Goal: Information Seeking & Learning: Learn about a topic

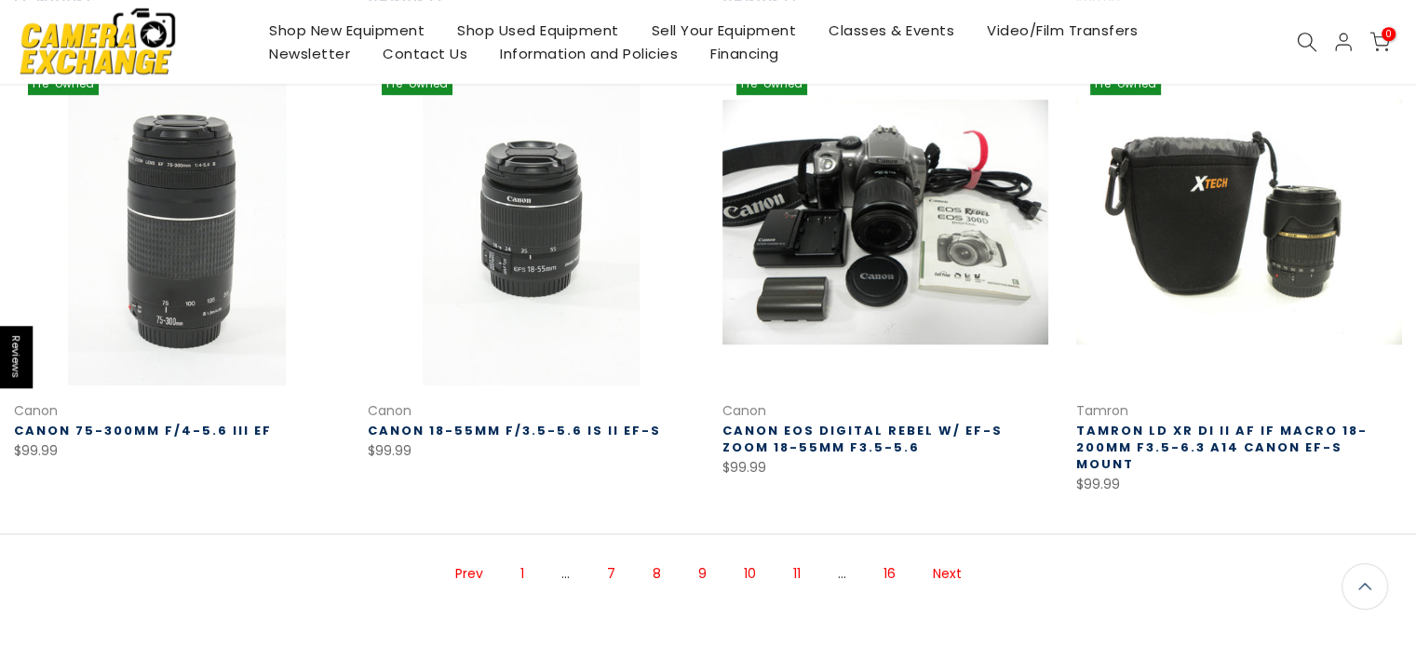
scroll to position [1228, 0]
click at [745, 557] on link "10" at bounding box center [749, 573] width 31 height 33
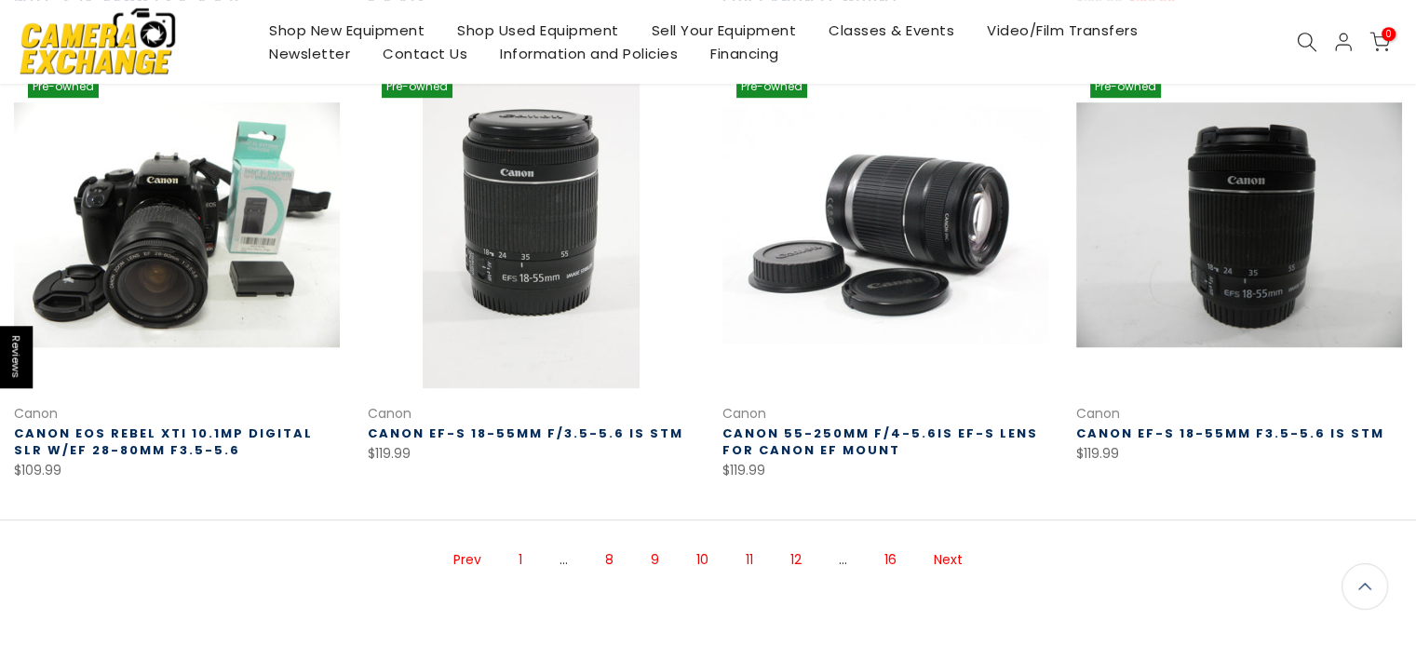
scroll to position [1231, 0]
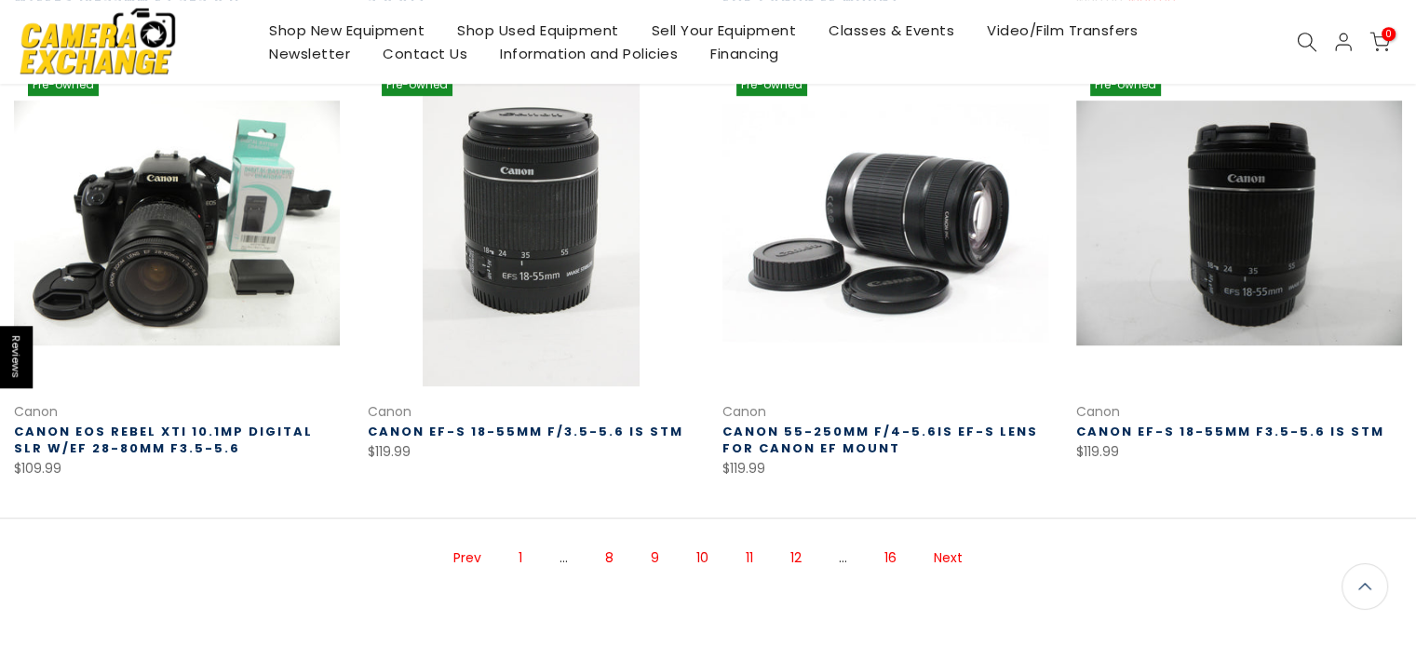
click at [749, 551] on link "11" at bounding box center [749, 558] width 26 height 33
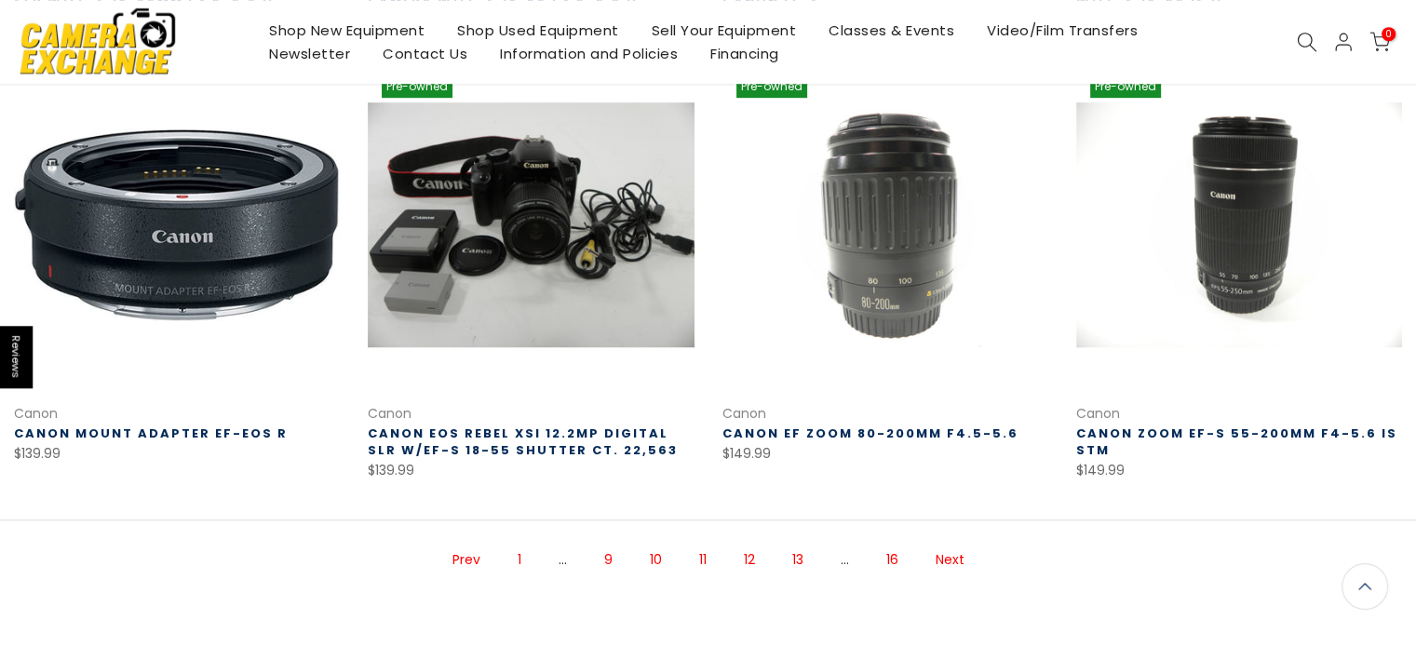
scroll to position [1231, 0]
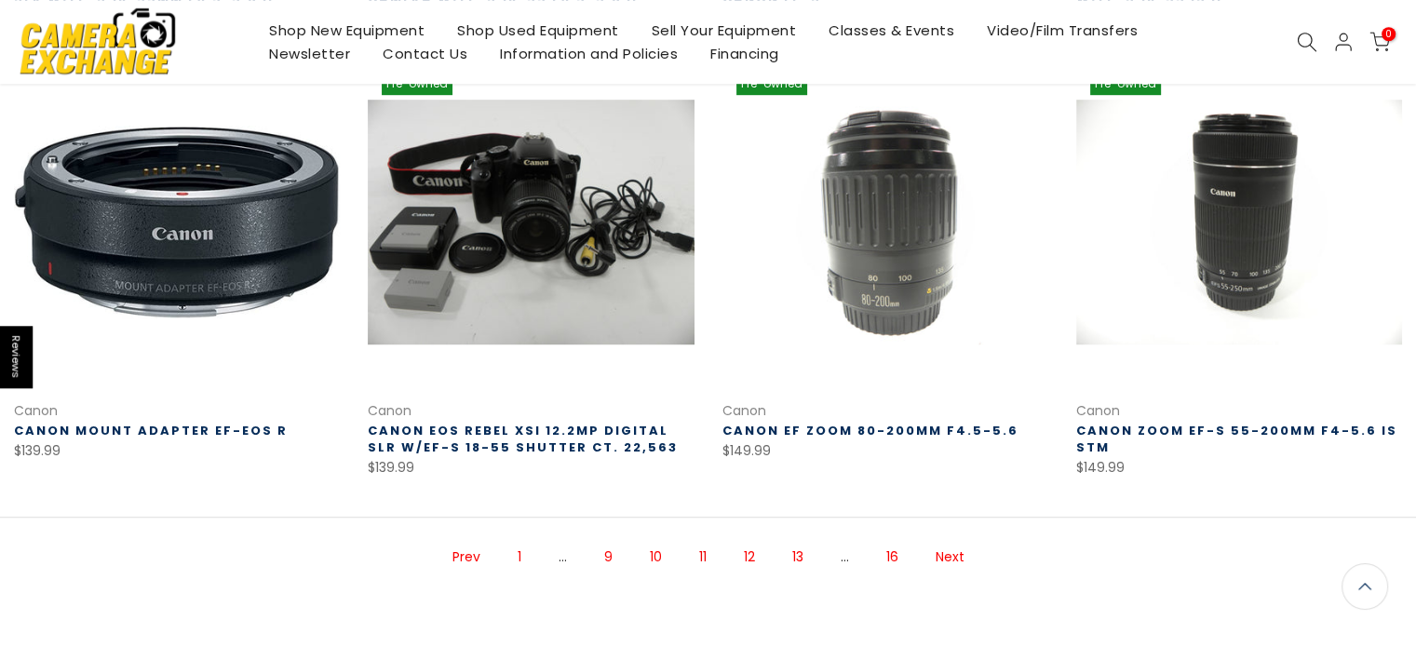
click at [748, 553] on link "12" at bounding box center [749, 557] width 30 height 33
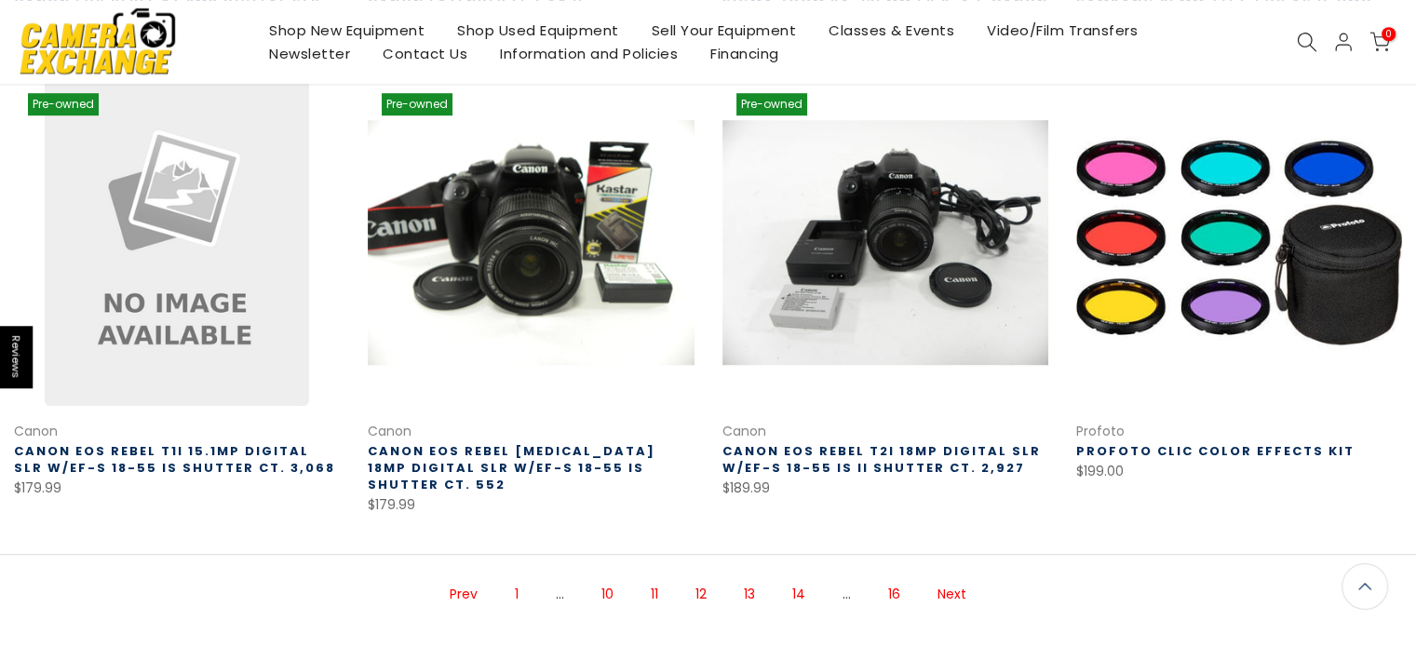
scroll to position [1324, 0]
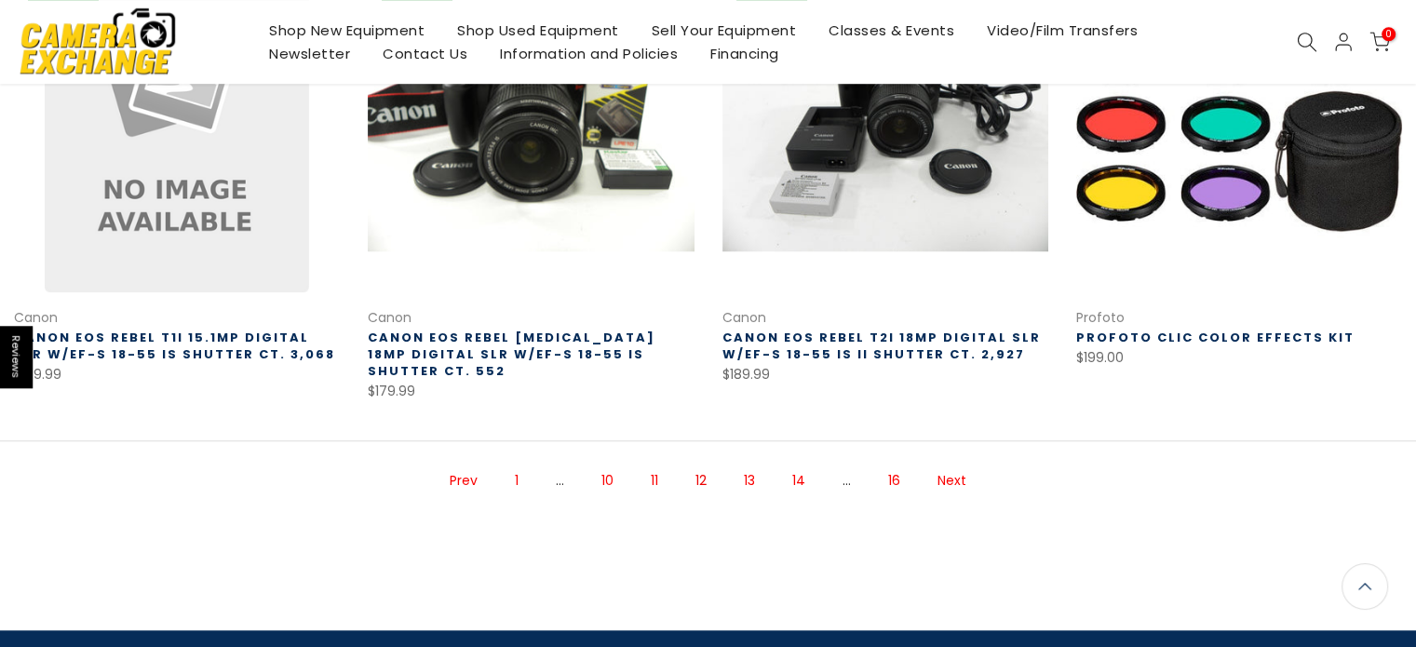
click at [748, 464] on link "13" at bounding box center [749, 480] width 30 height 33
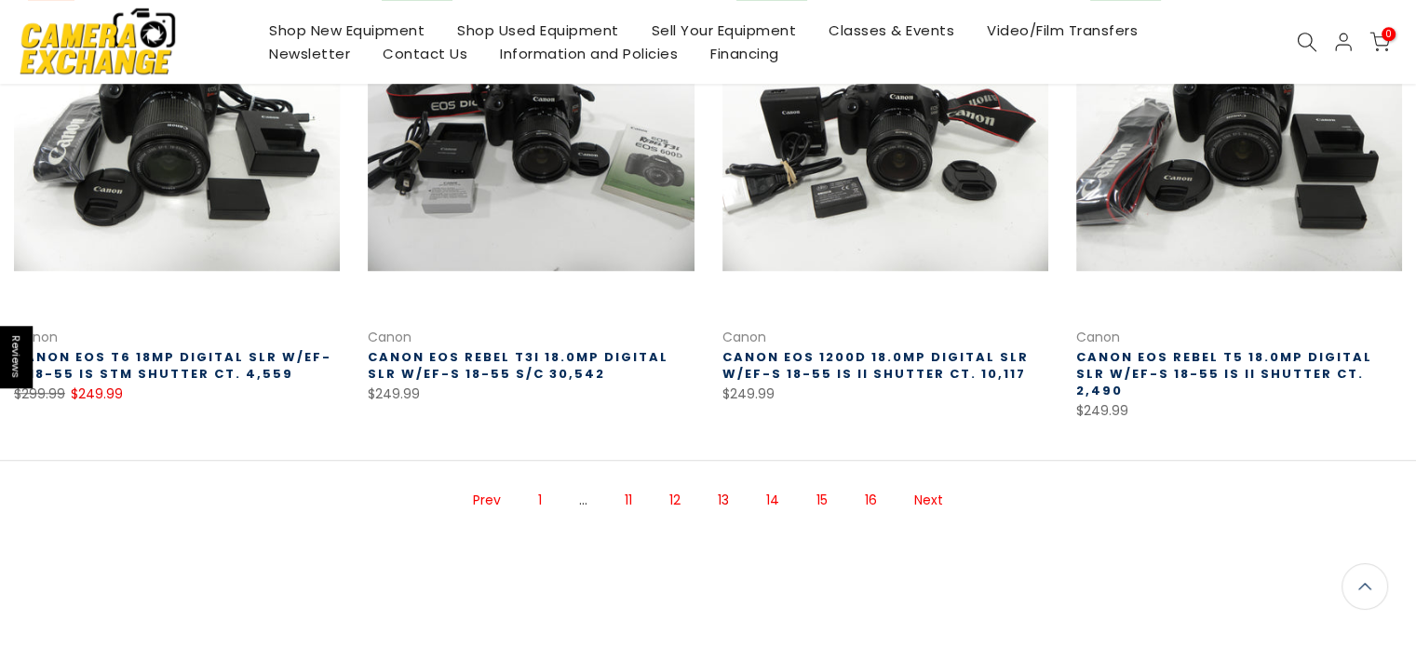
scroll to position [1324, 0]
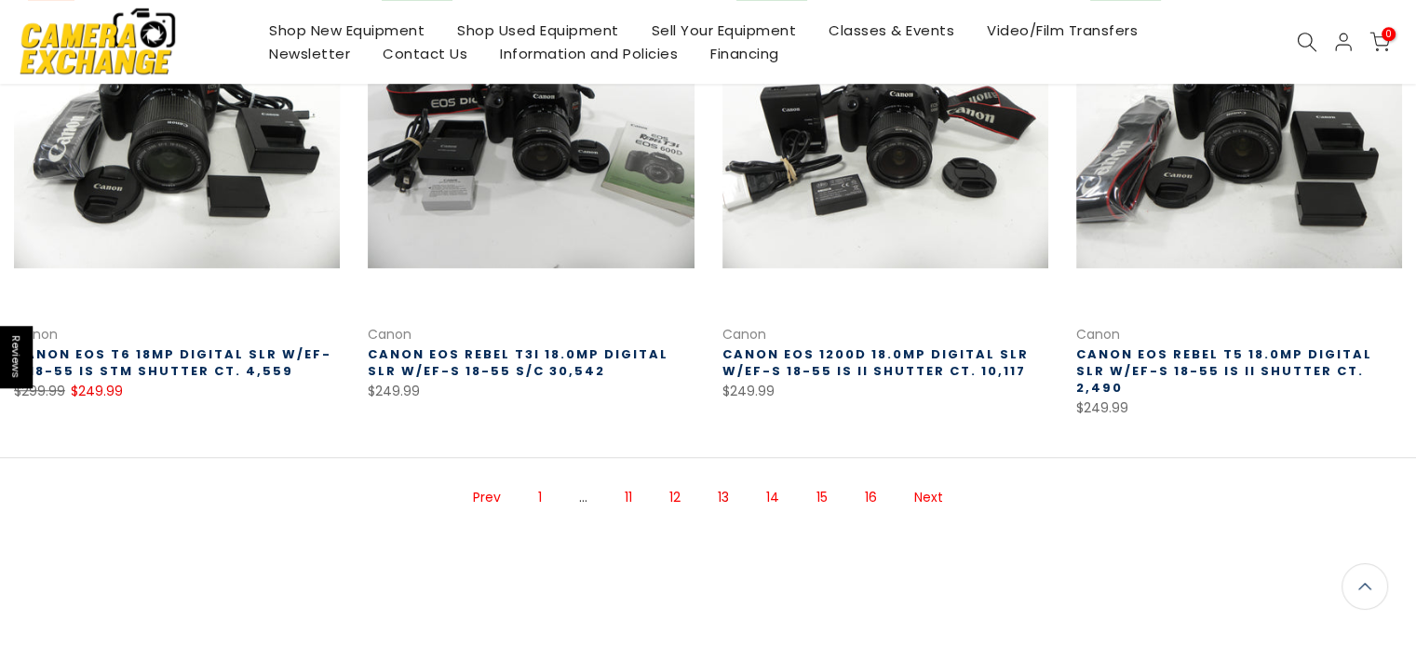
click at [777, 481] on link "14" at bounding box center [773, 497] width 32 height 33
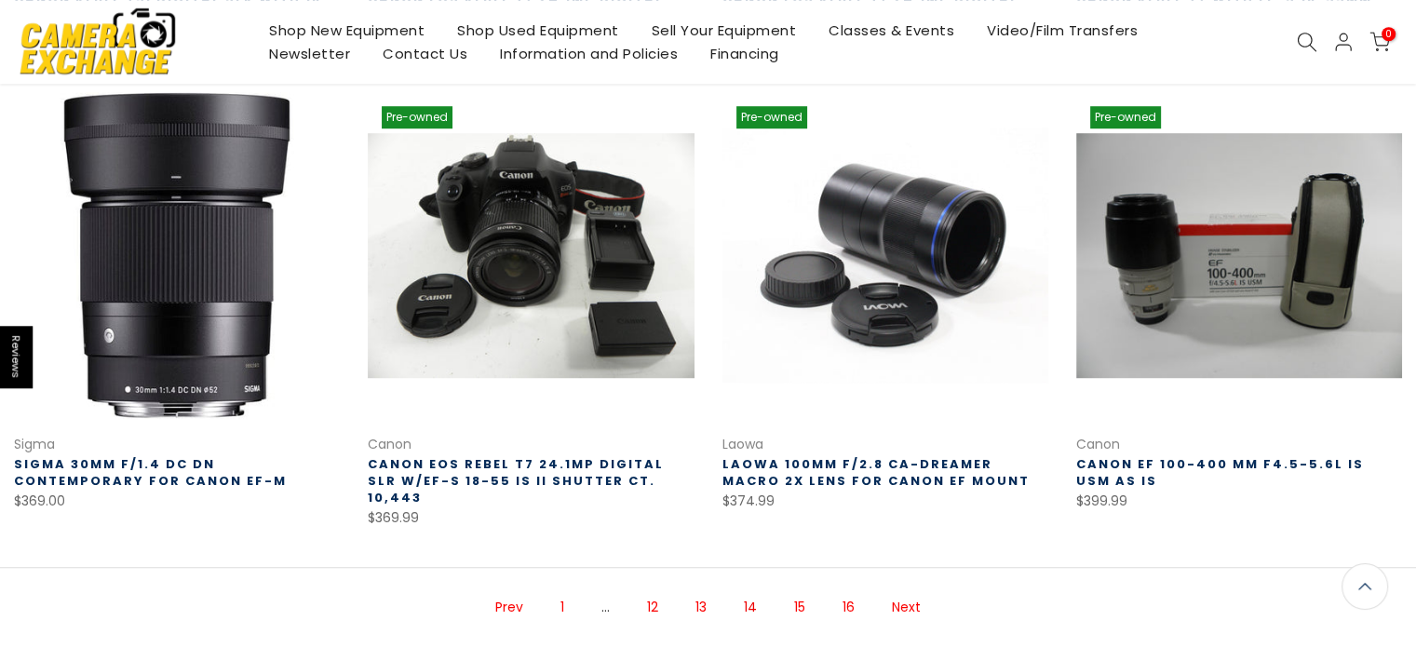
scroll to position [1233, 0]
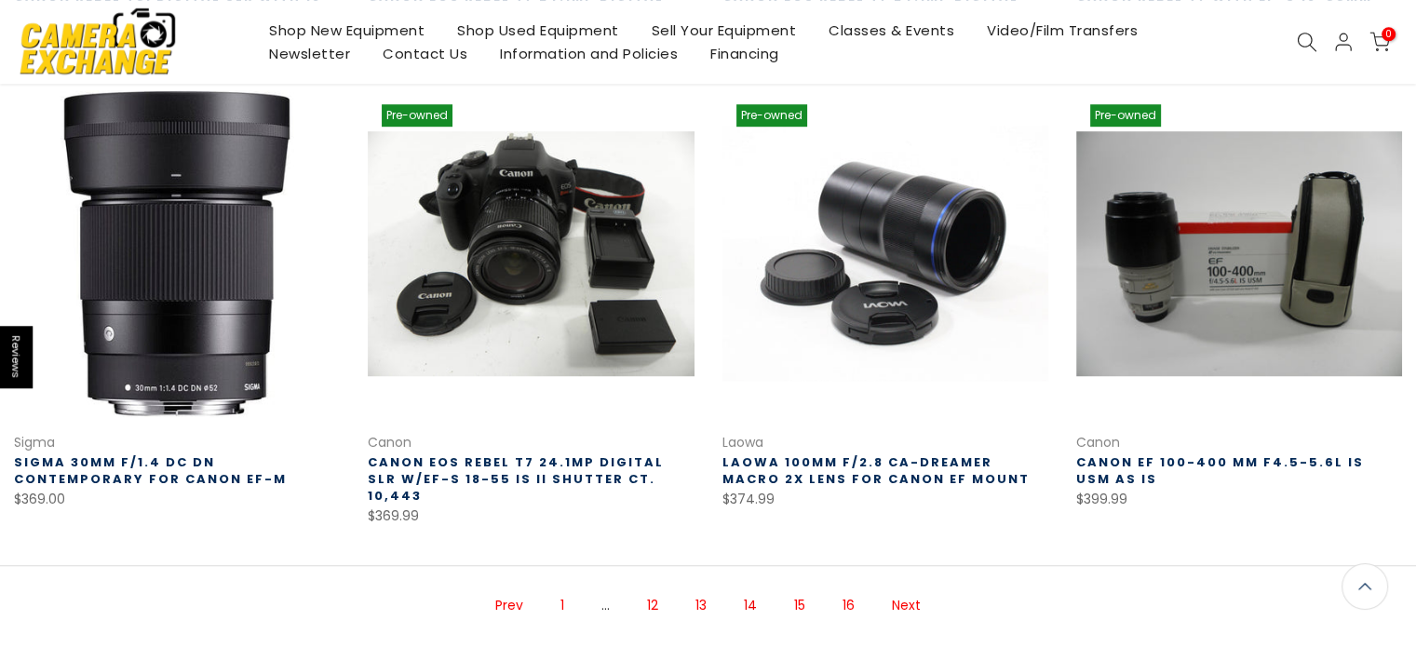
click at [749, 589] on span "14" at bounding box center [750, 605] width 32 height 33
click at [802, 589] on link "15" at bounding box center [800, 605] width 30 height 33
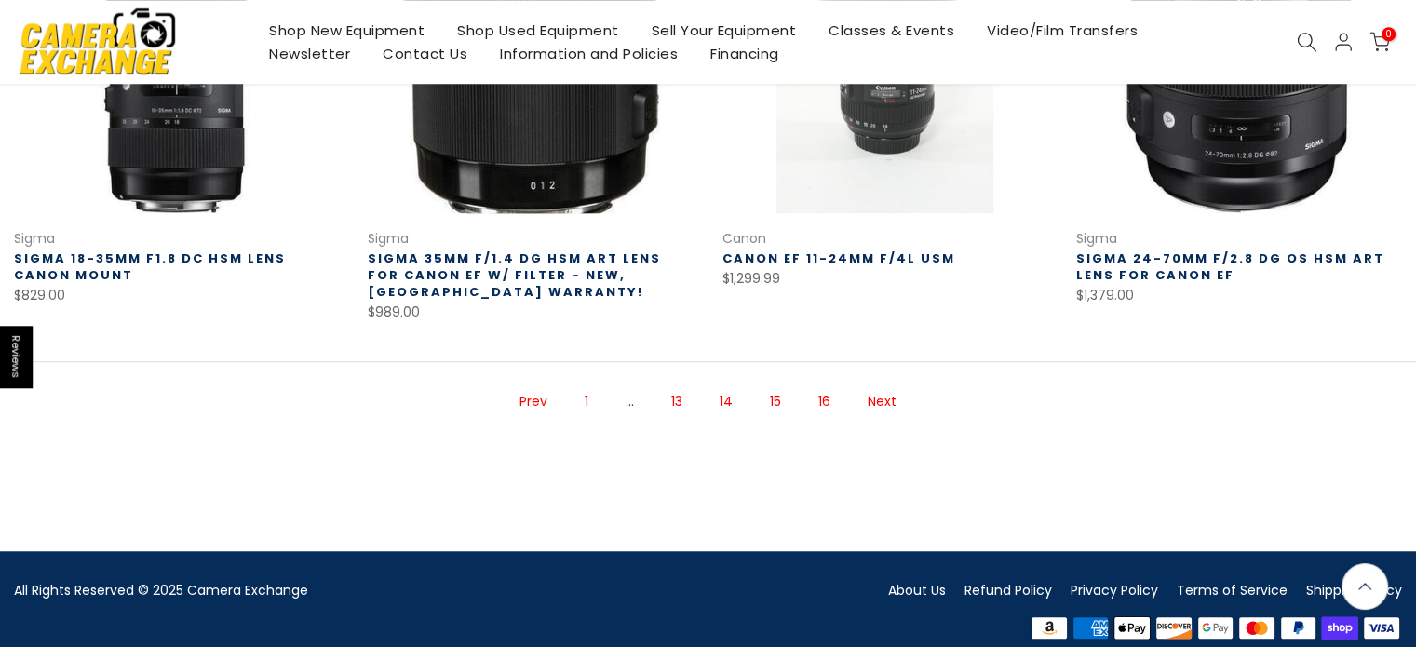
scroll to position [1418, 0]
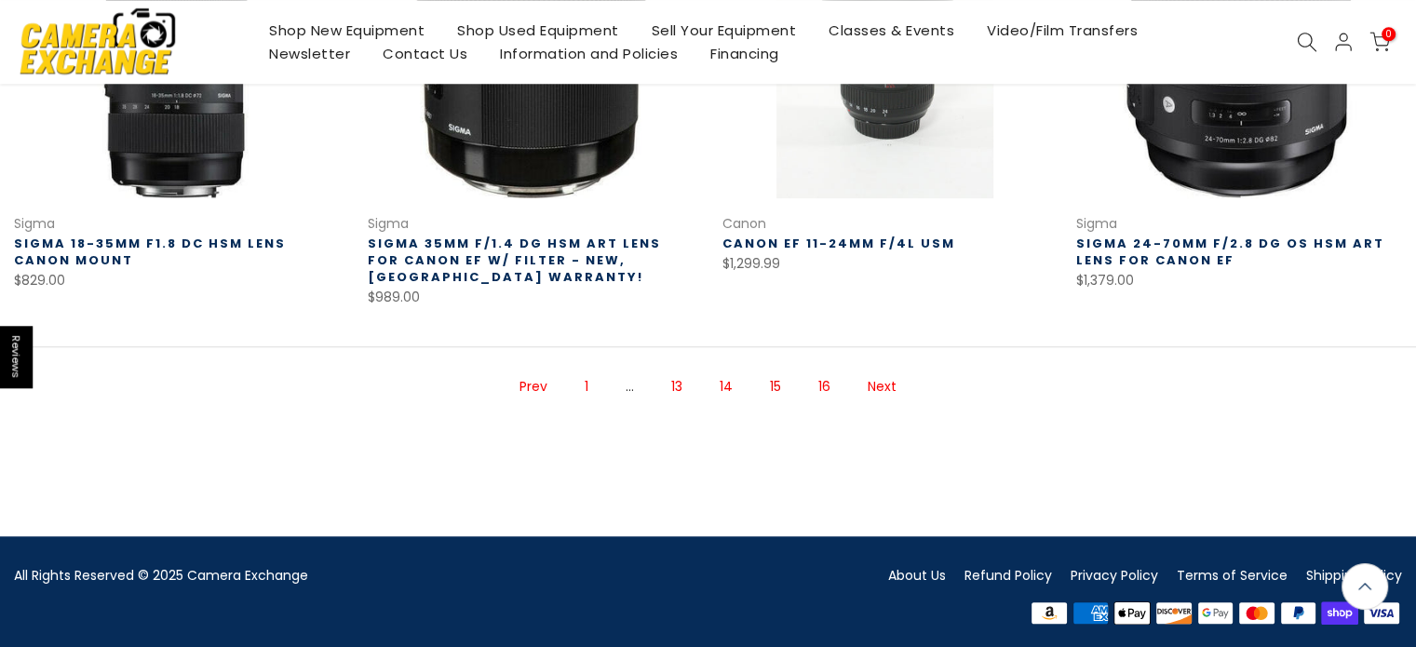
click at [814, 384] on link "16" at bounding box center [824, 386] width 31 height 33
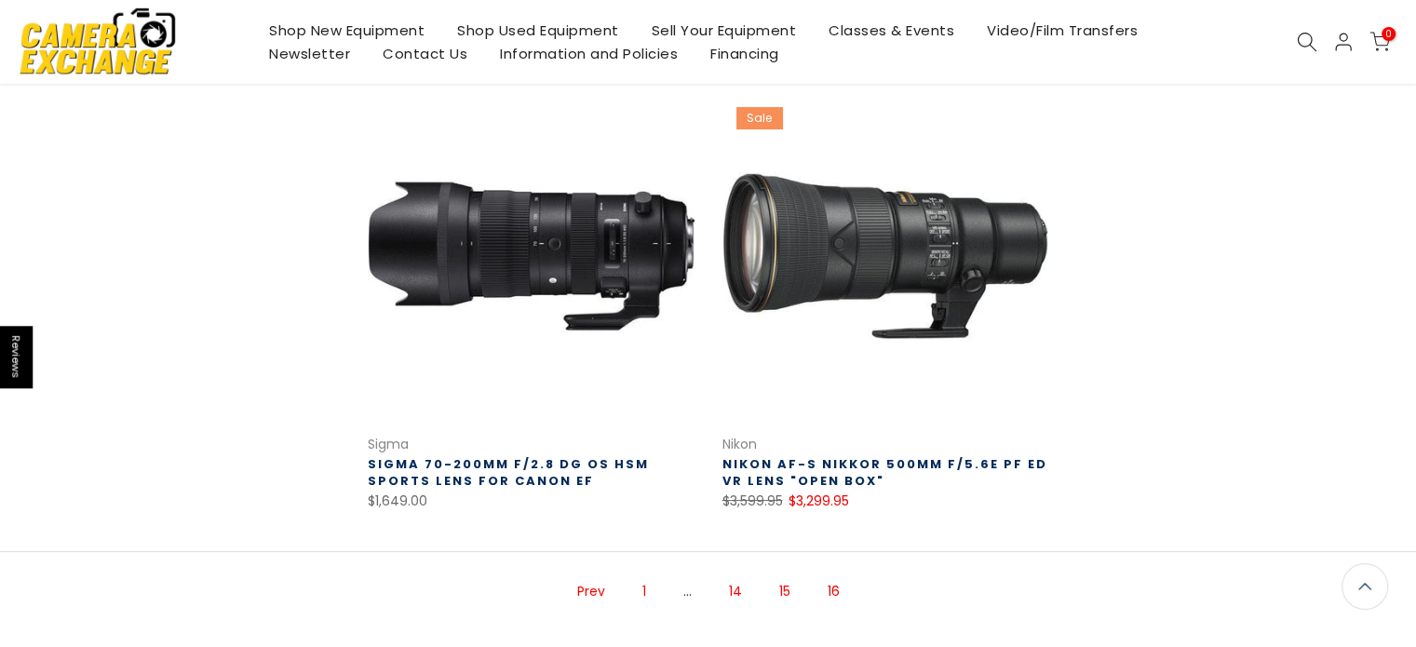
scroll to position [302, 0]
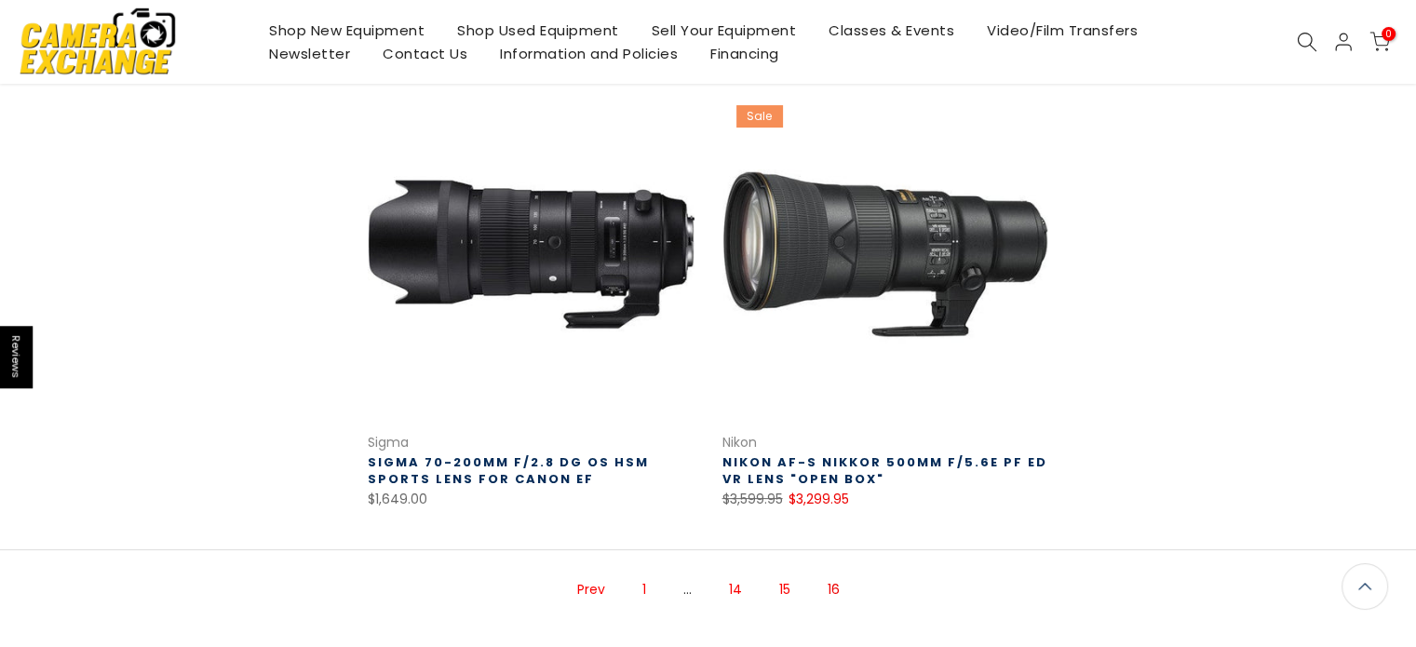
click at [737, 587] on link "14" at bounding box center [735, 589] width 32 height 33
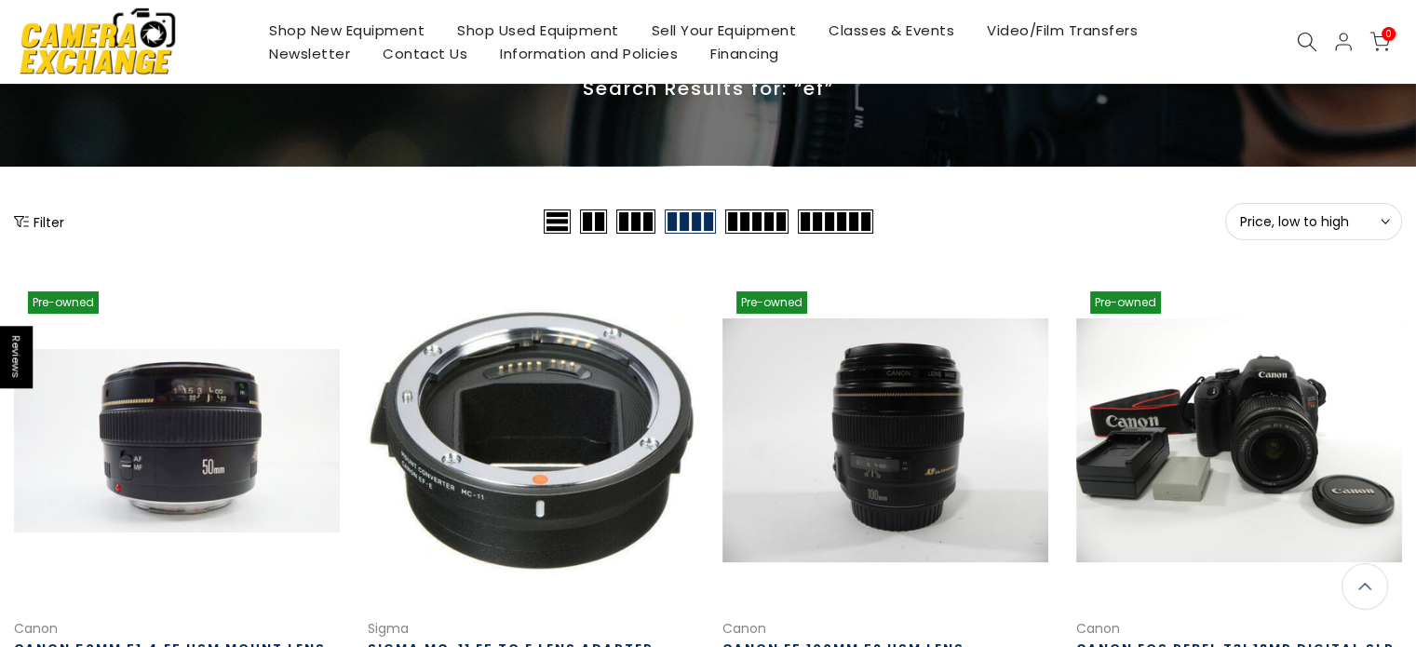
scroll to position [113, 0]
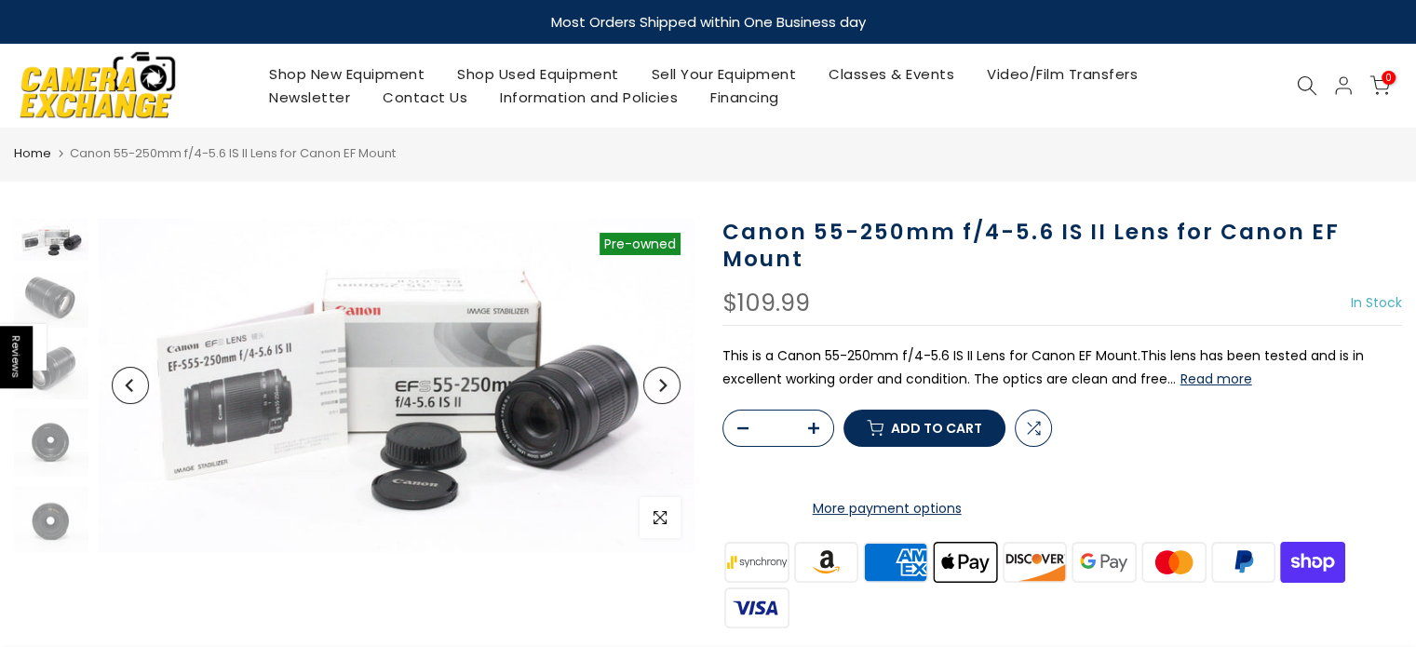
click at [671, 387] on button "Next" at bounding box center [661, 385] width 37 height 37
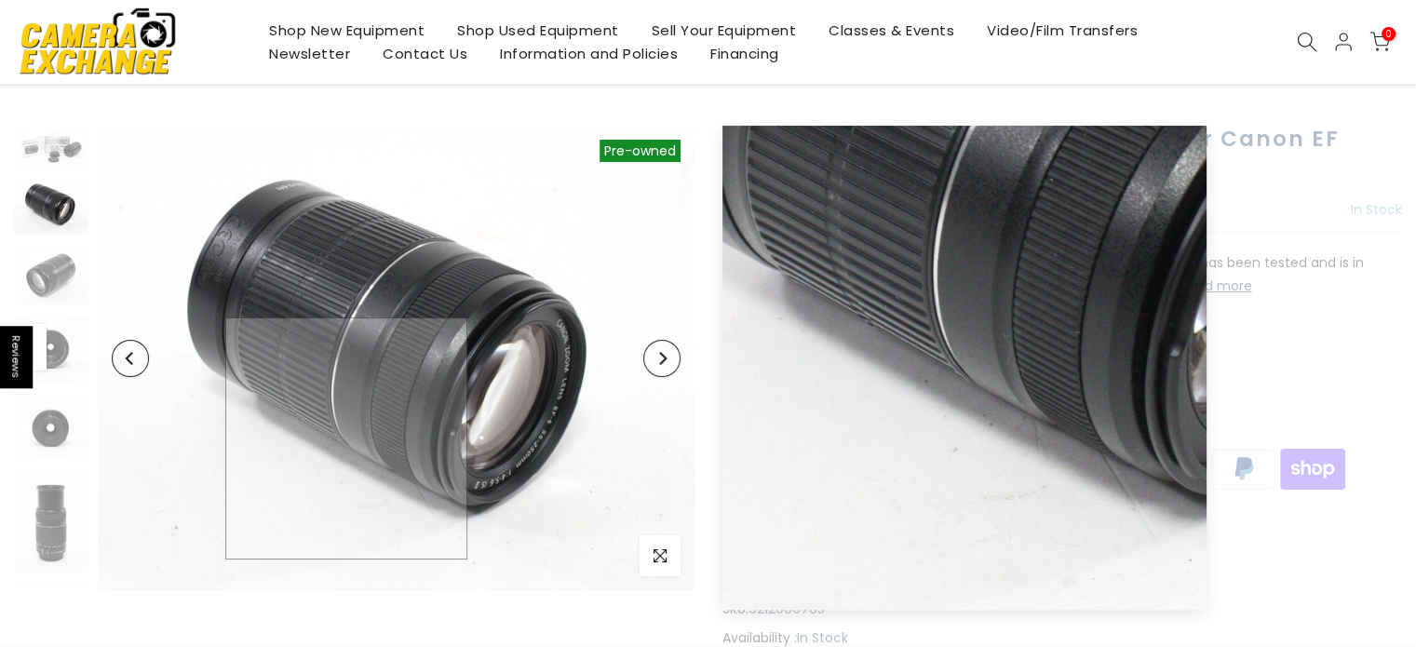
scroll to position [94, 0]
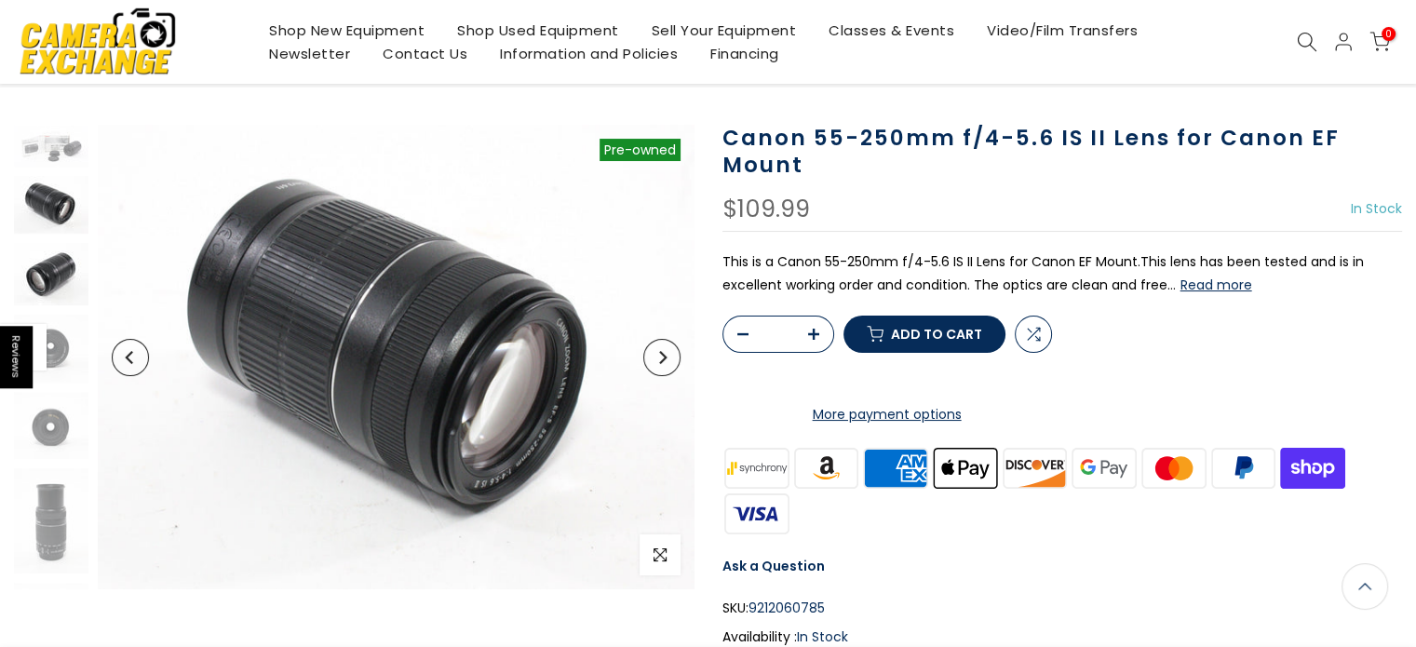
click at [48, 261] on img at bounding box center [51, 274] width 74 height 62
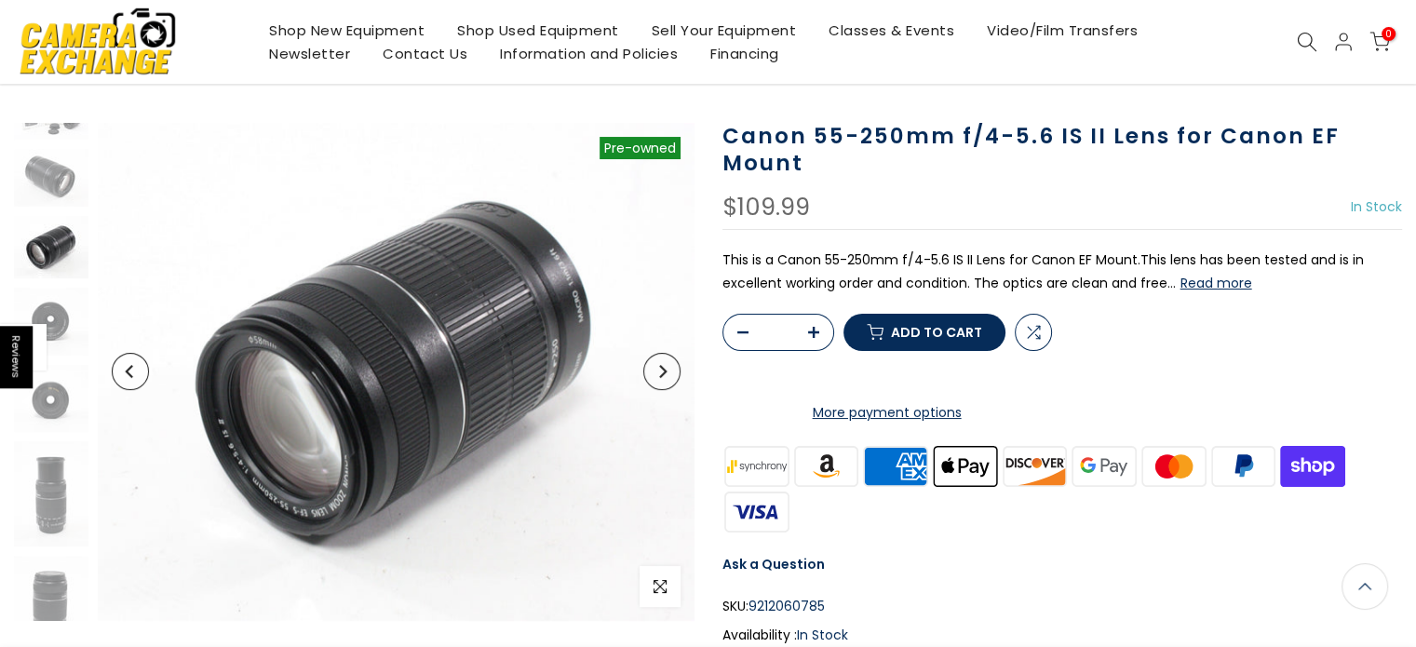
scroll to position [93, 0]
click at [64, 297] on img at bounding box center [51, 323] width 74 height 69
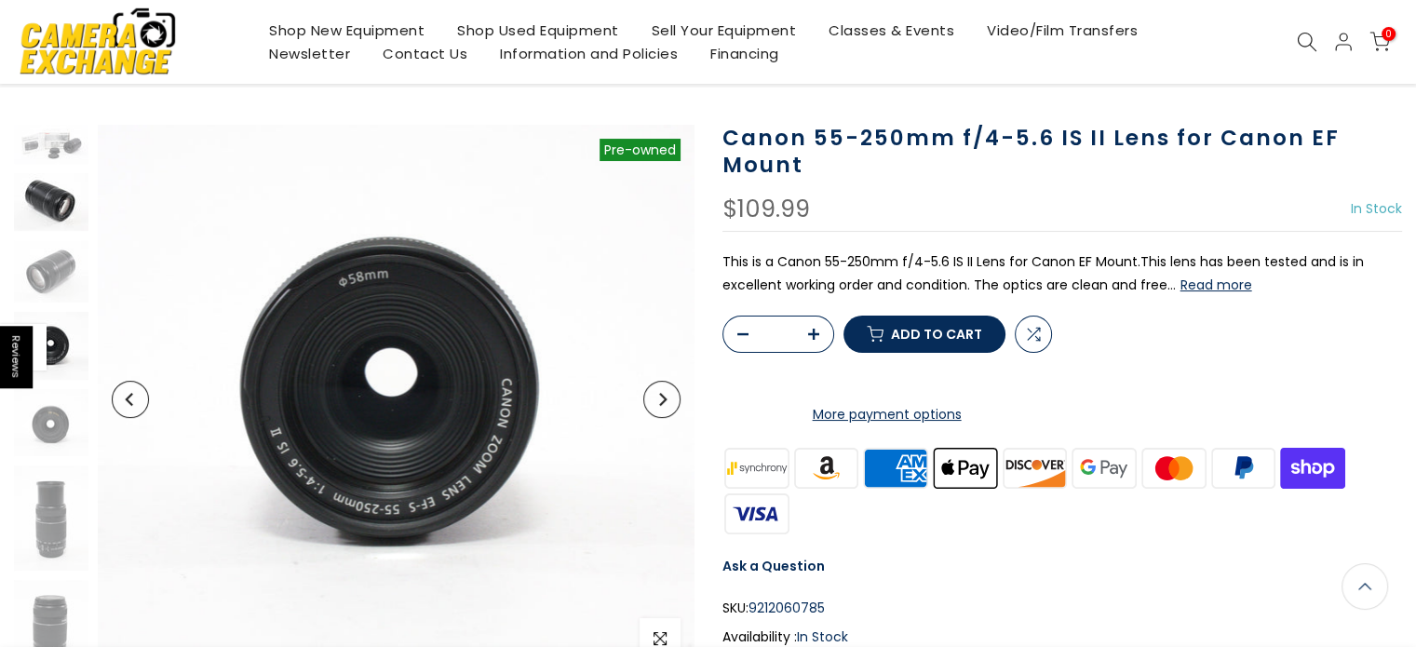
scroll to position [0, 0]
click at [72, 145] on img at bounding box center [51, 146] width 74 height 42
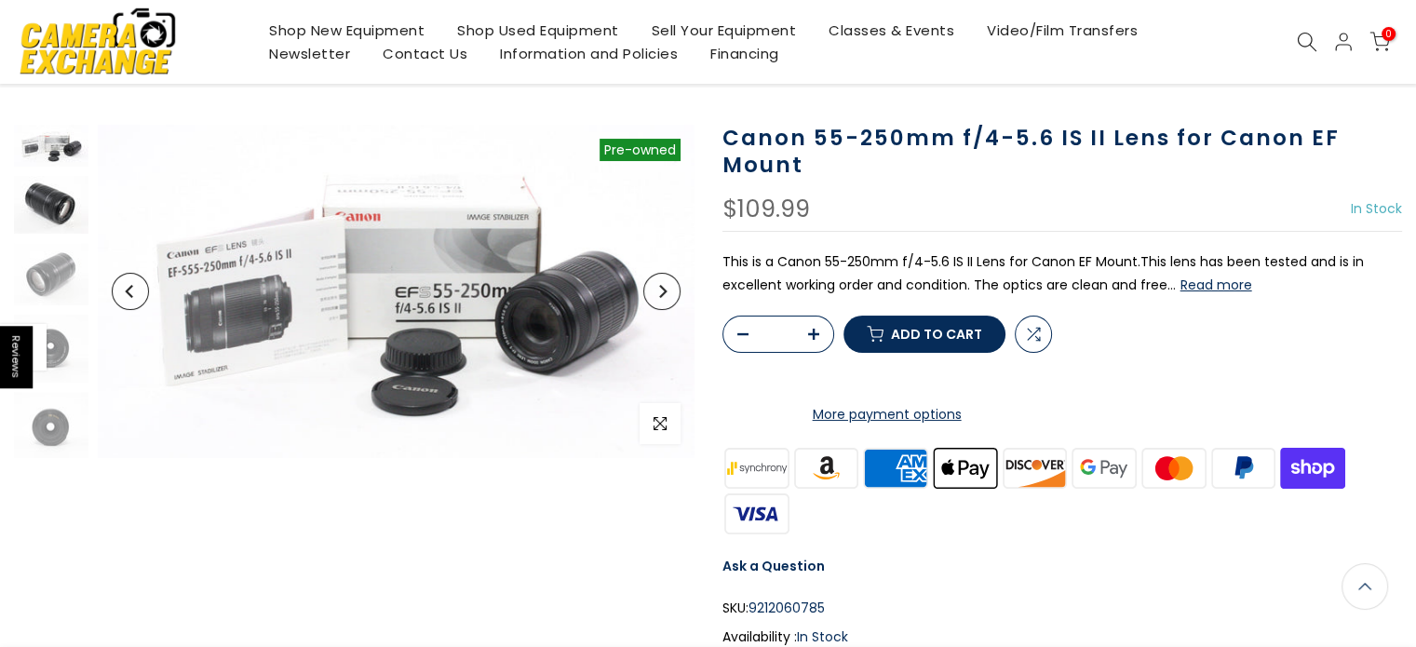
click at [55, 209] on img at bounding box center [51, 205] width 74 height 58
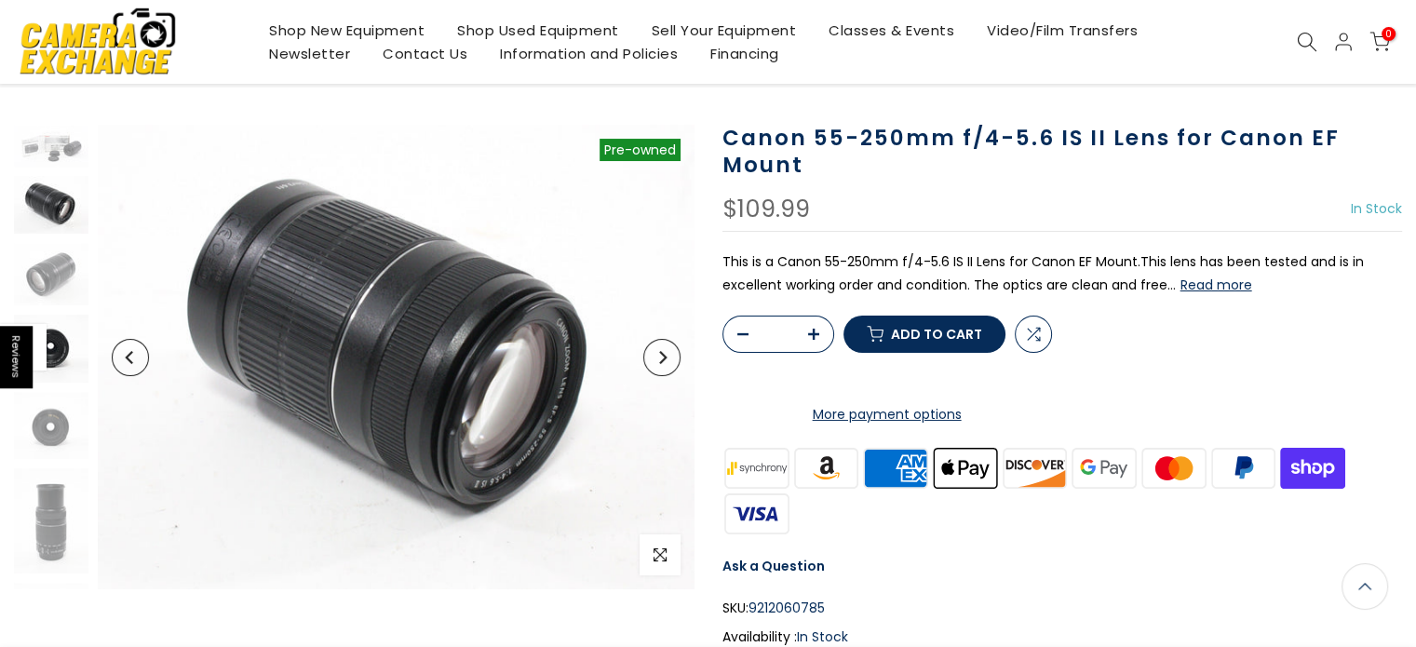
click at [75, 364] on img at bounding box center [51, 349] width 74 height 69
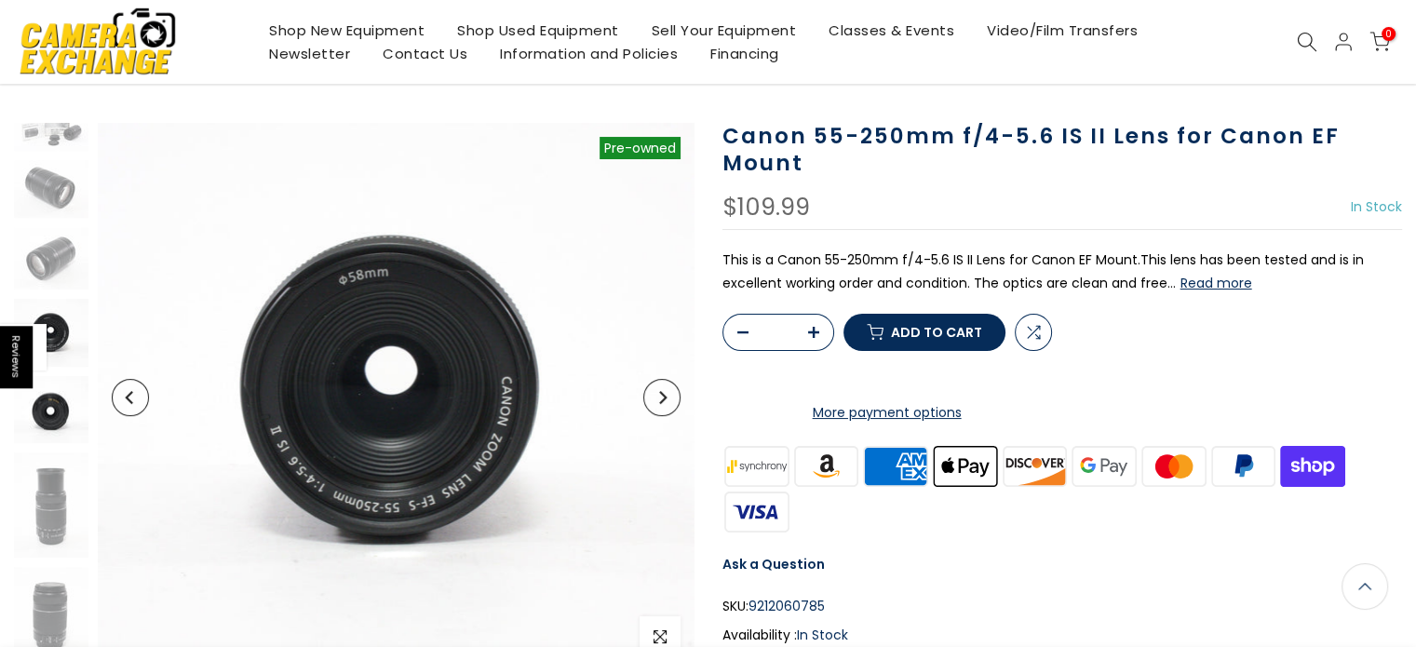
scroll to position [93, 0]
click at [51, 416] on img at bounding box center [51, 410] width 74 height 66
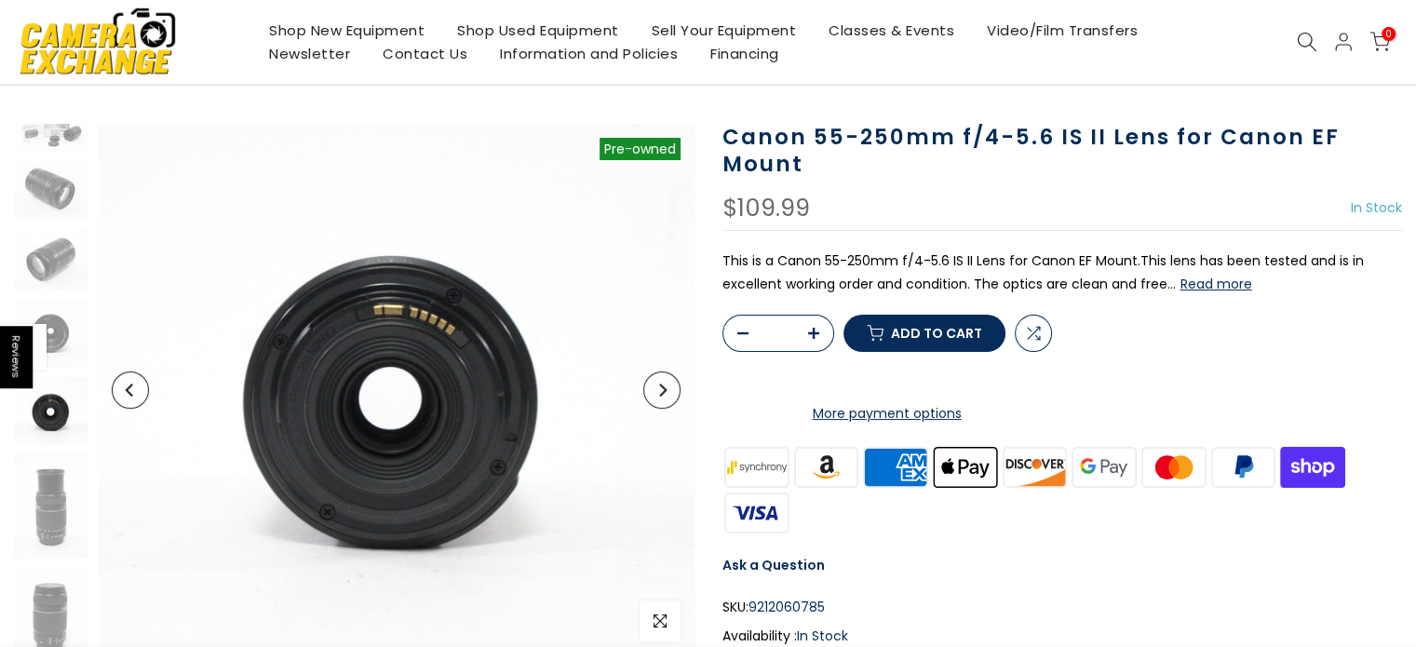
scroll to position [30, 0]
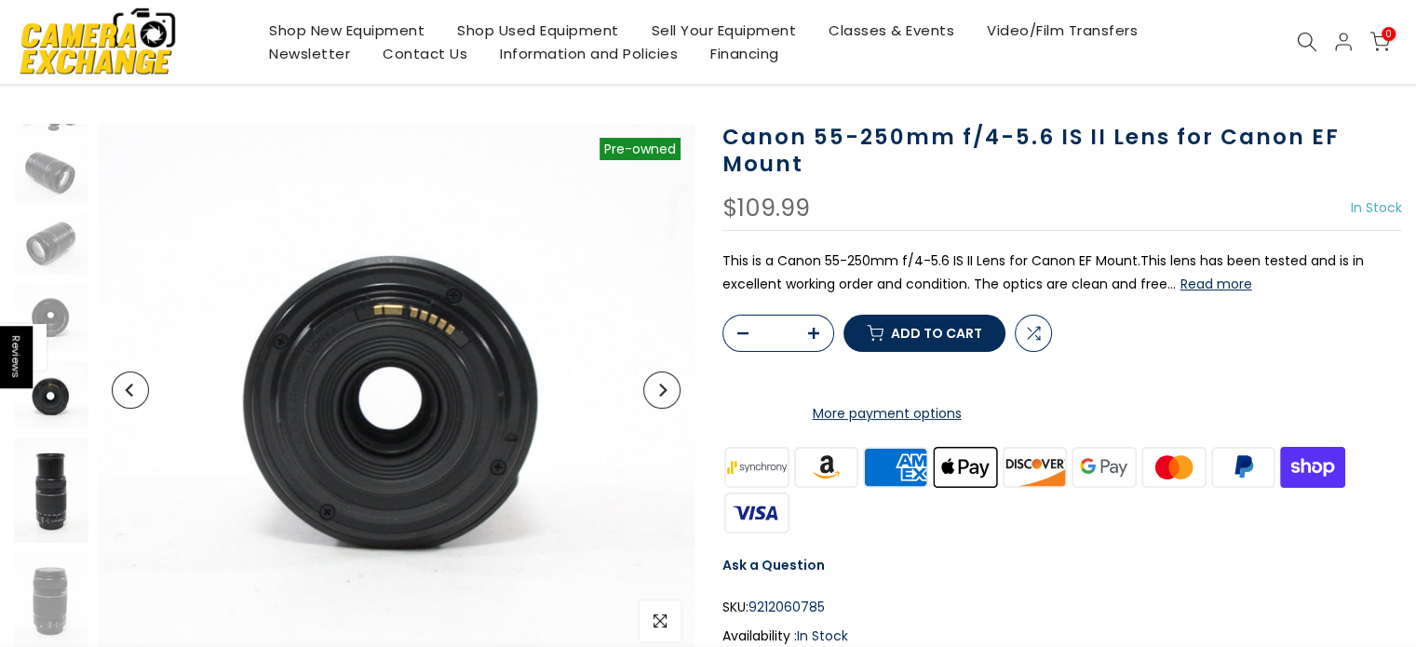
click at [57, 462] on img at bounding box center [51, 489] width 74 height 105
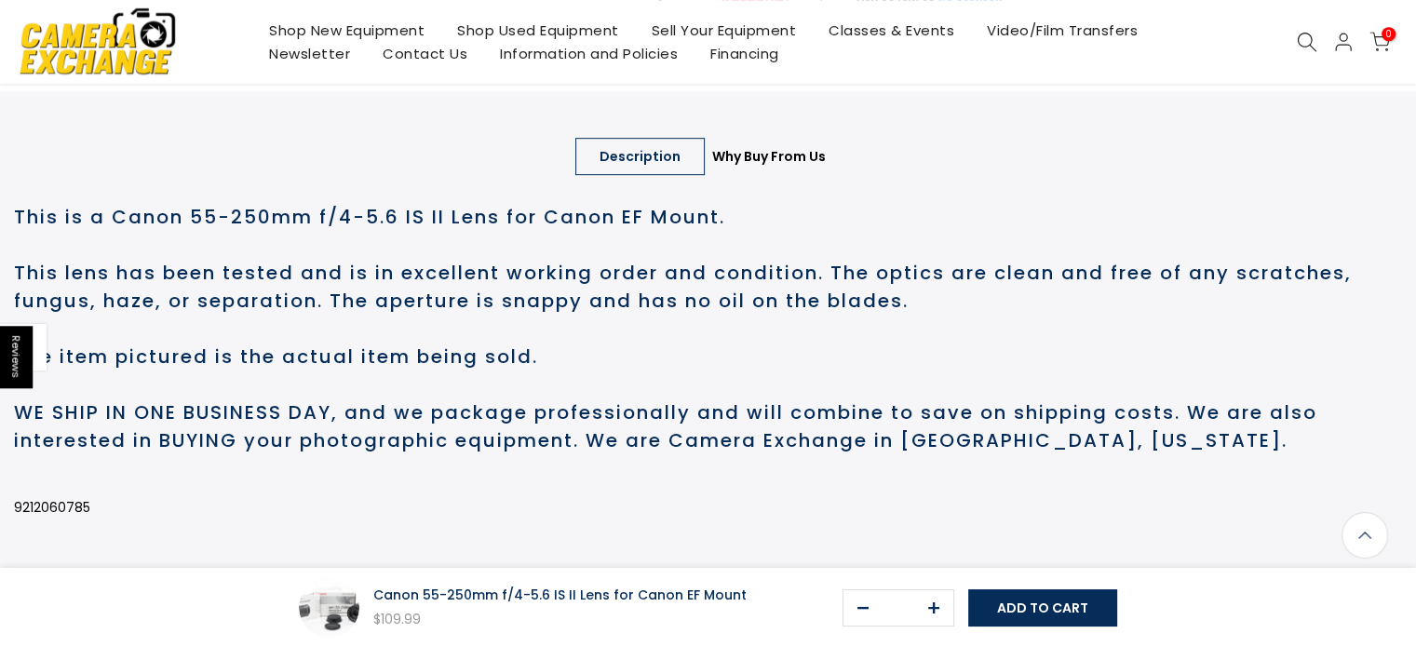
scroll to position [1027, 0]
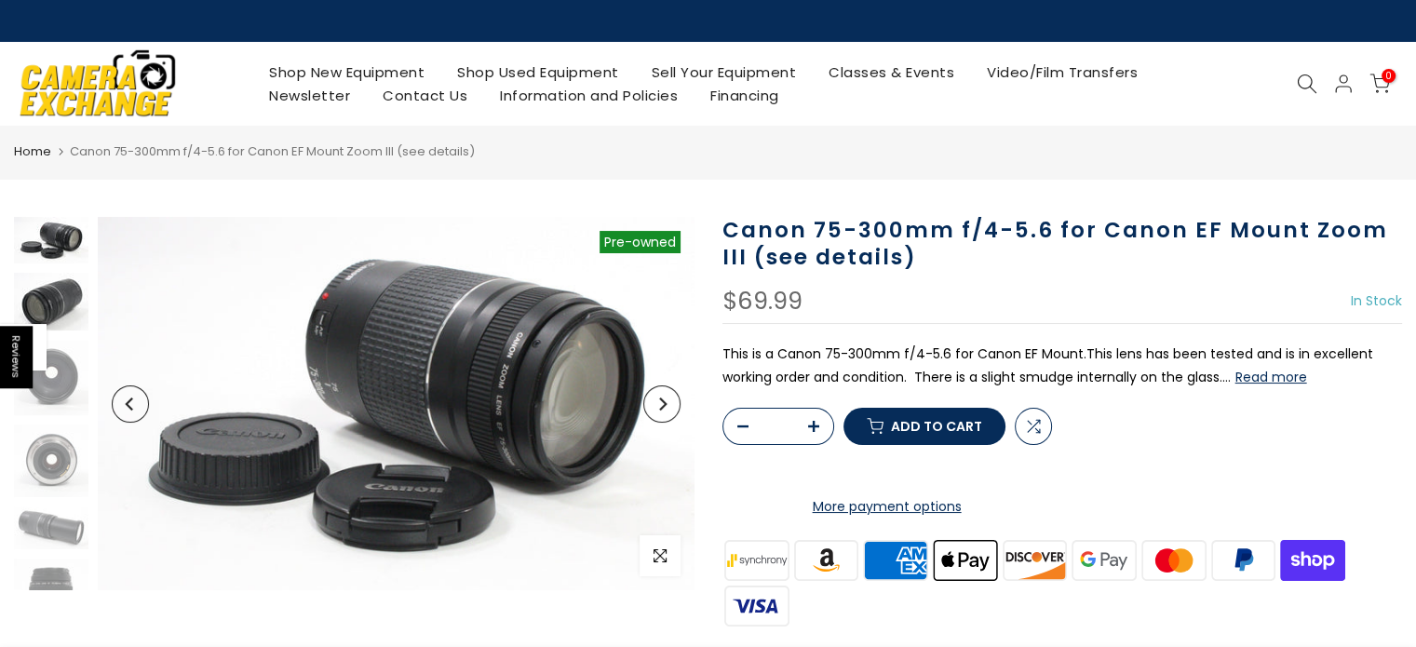
click at [62, 285] on img at bounding box center [51, 302] width 74 height 58
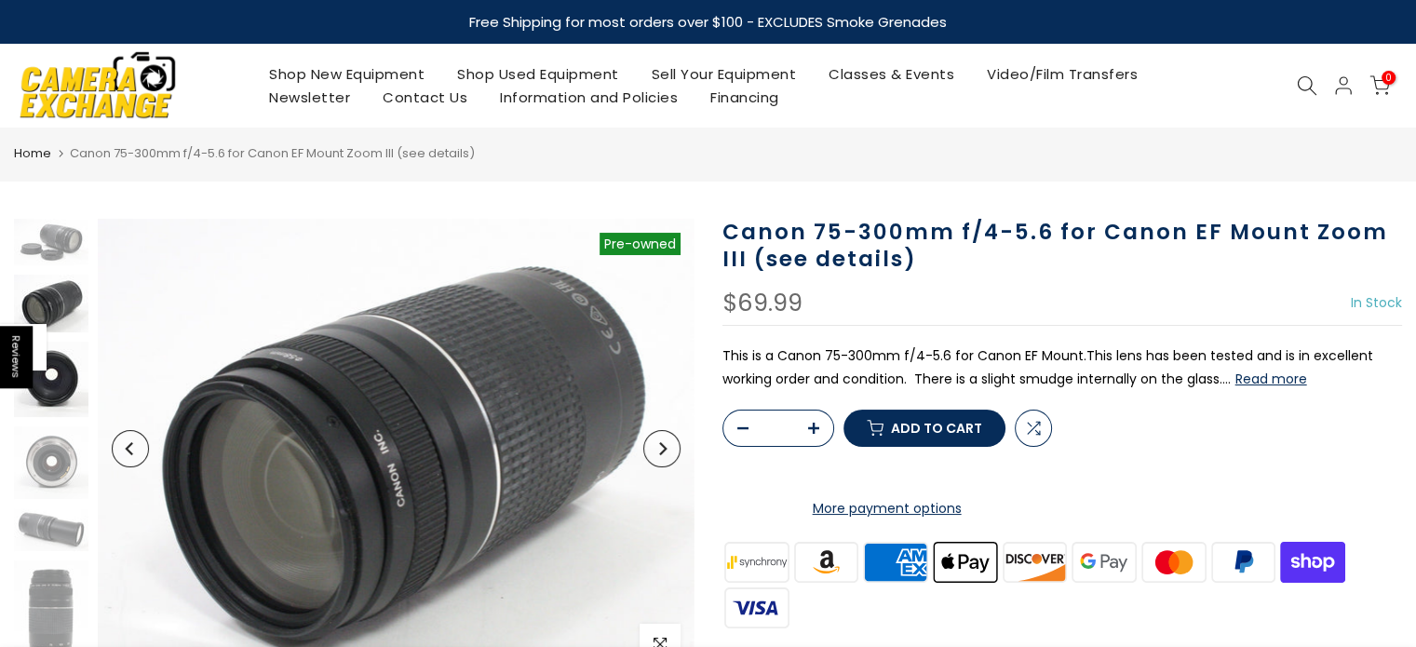
click at [79, 370] on img at bounding box center [51, 379] width 74 height 75
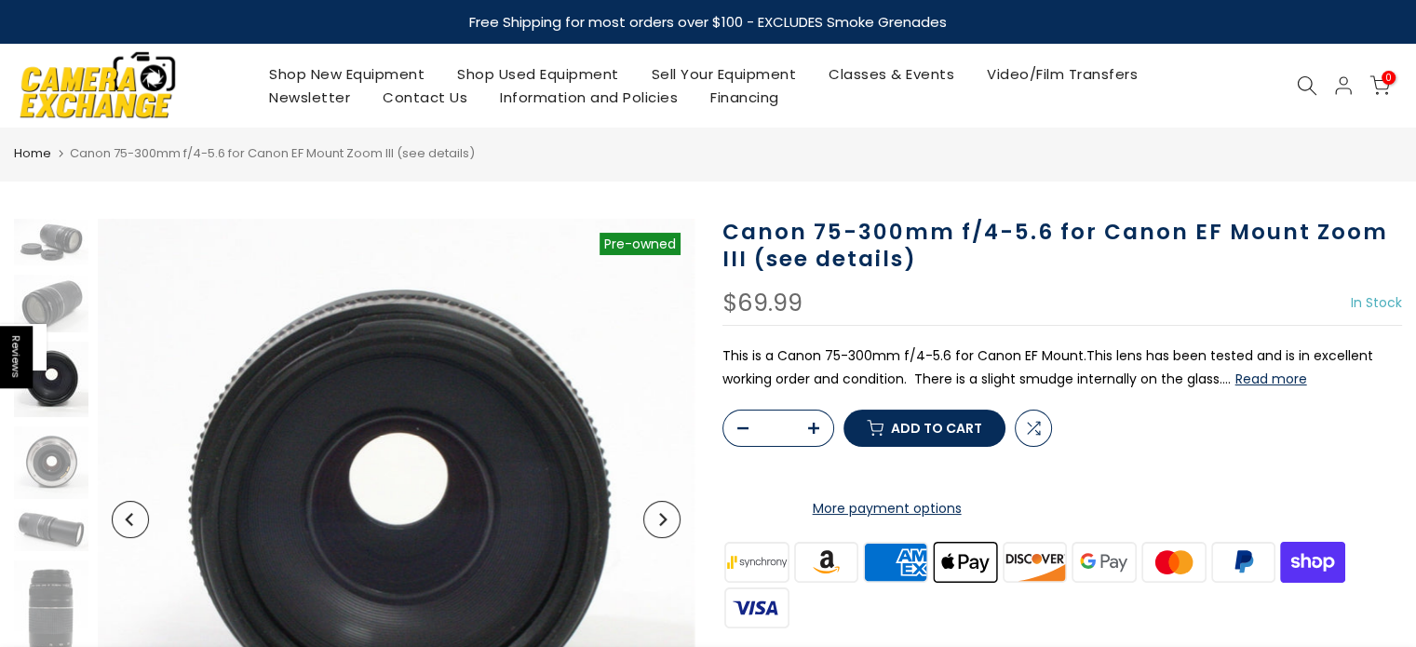
scroll to position [30, 0]
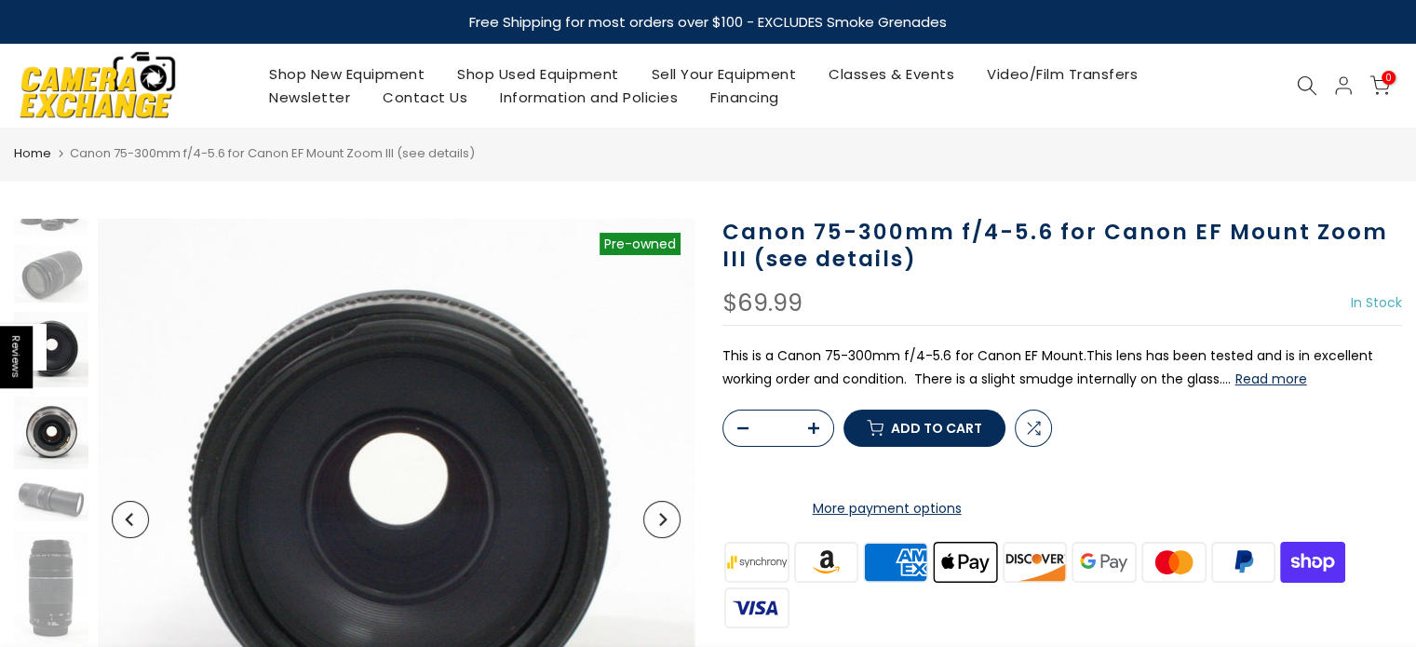
click at [47, 463] on img at bounding box center [51, 432] width 74 height 73
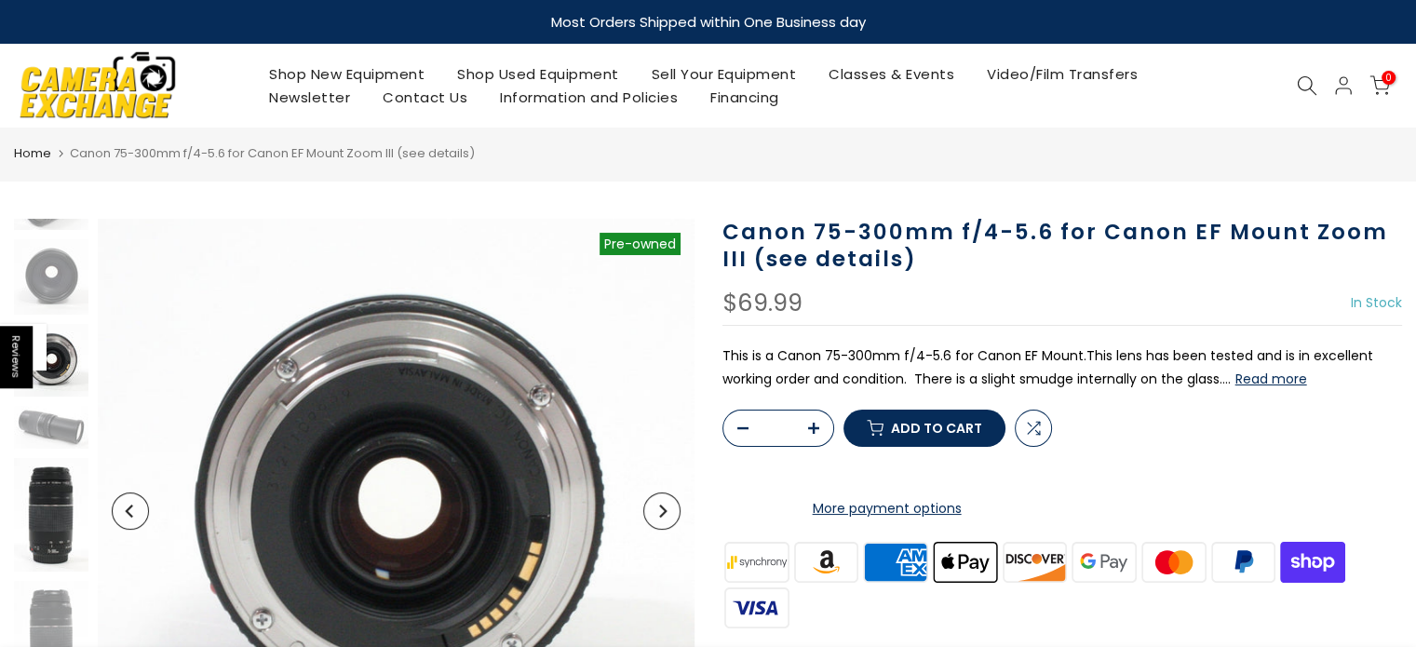
scroll to position [102, 0]
click at [51, 468] on img at bounding box center [51, 515] width 74 height 114
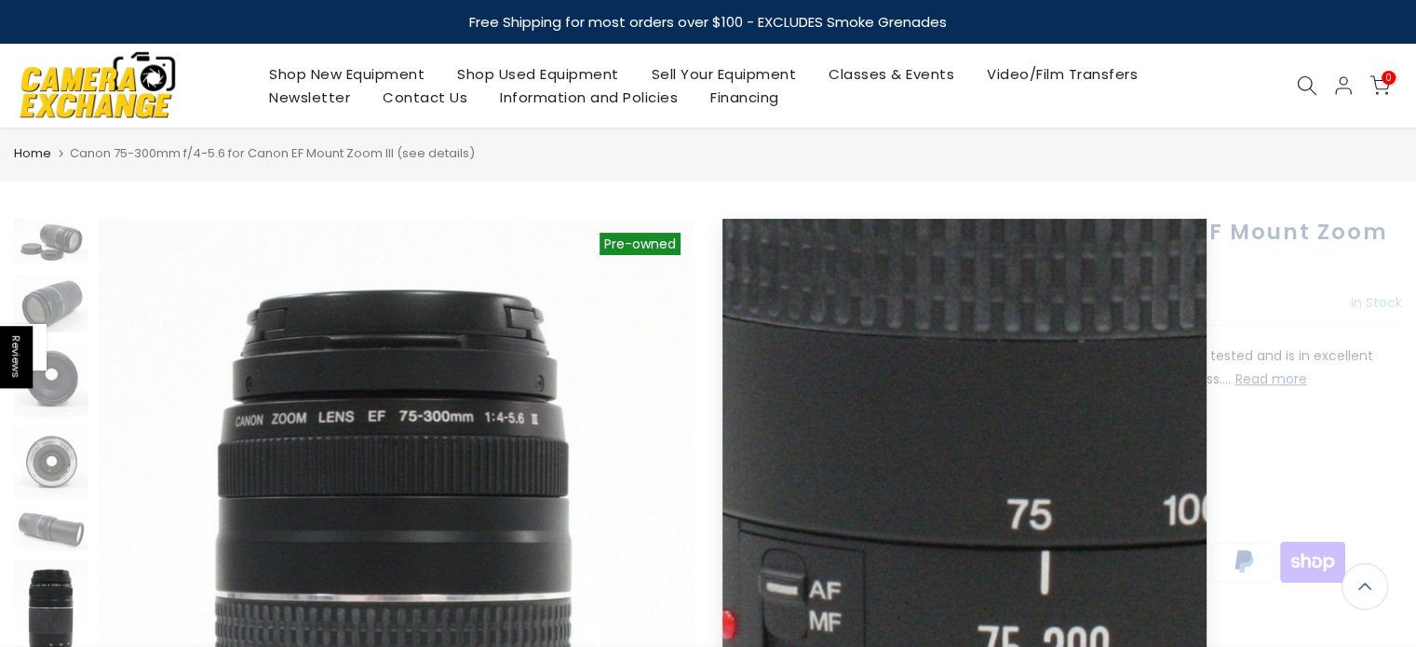
scroll to position [0, 0]
